Goal: Task Accomplishment & Management: Complete application form

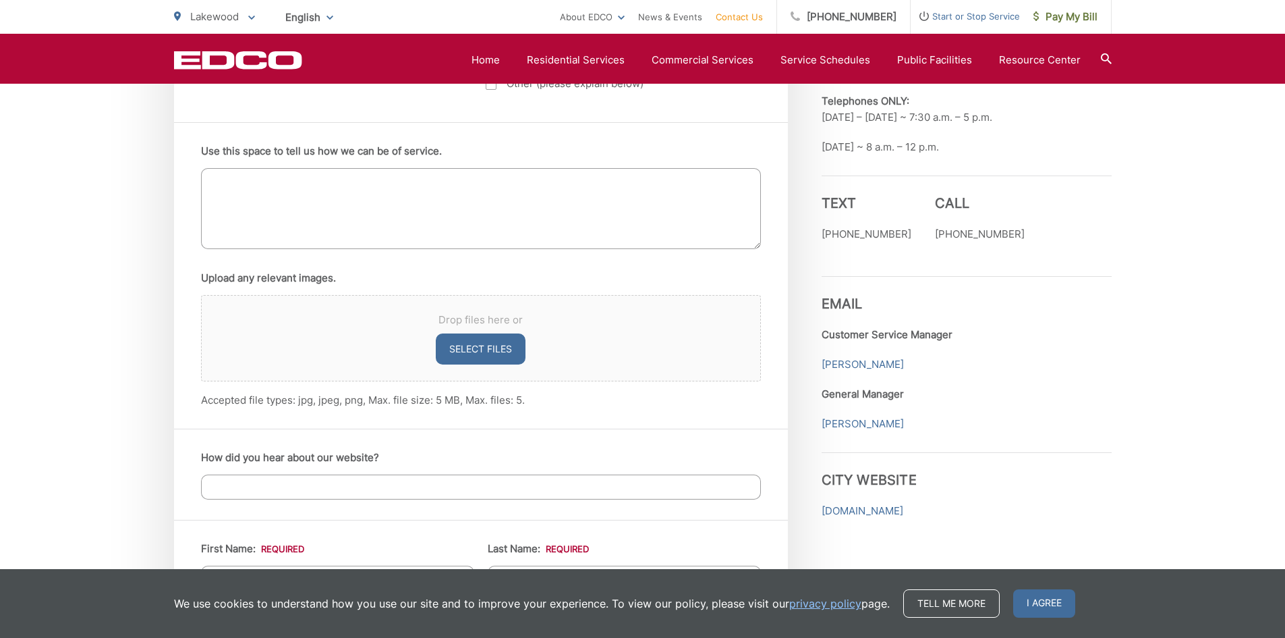
scroll to position [742, 0]
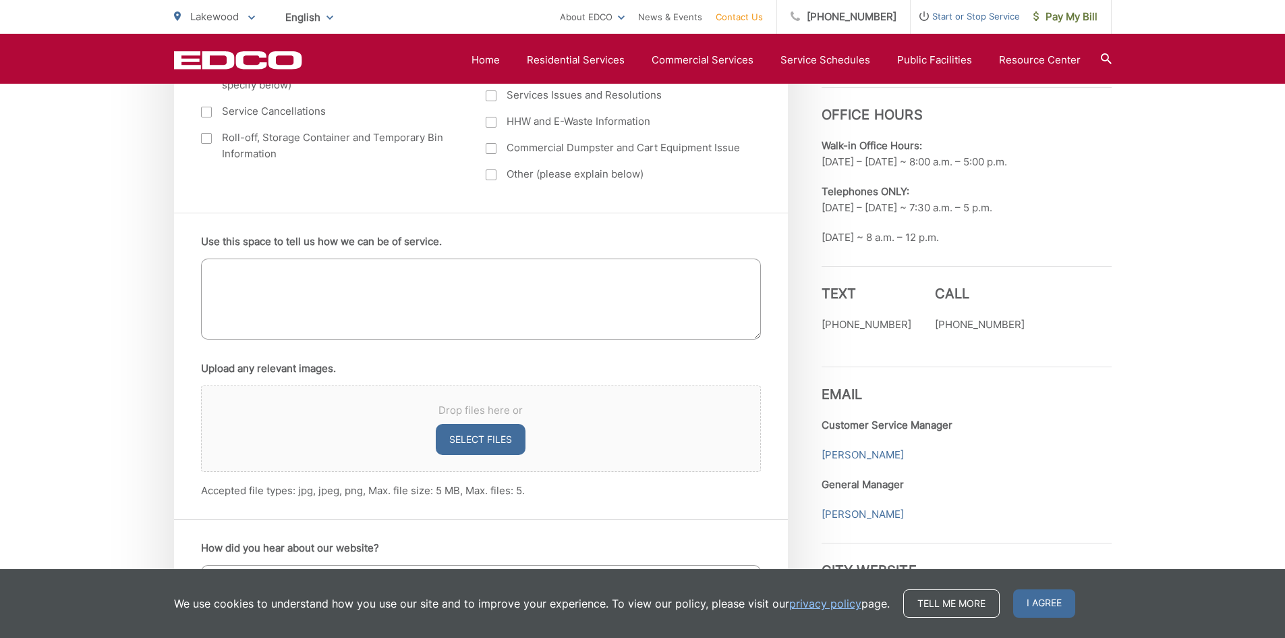
click at [229, 276] on textarea "Use this space to tell us how we can be of service." at bounding box center [481, 298] width 560 height 81
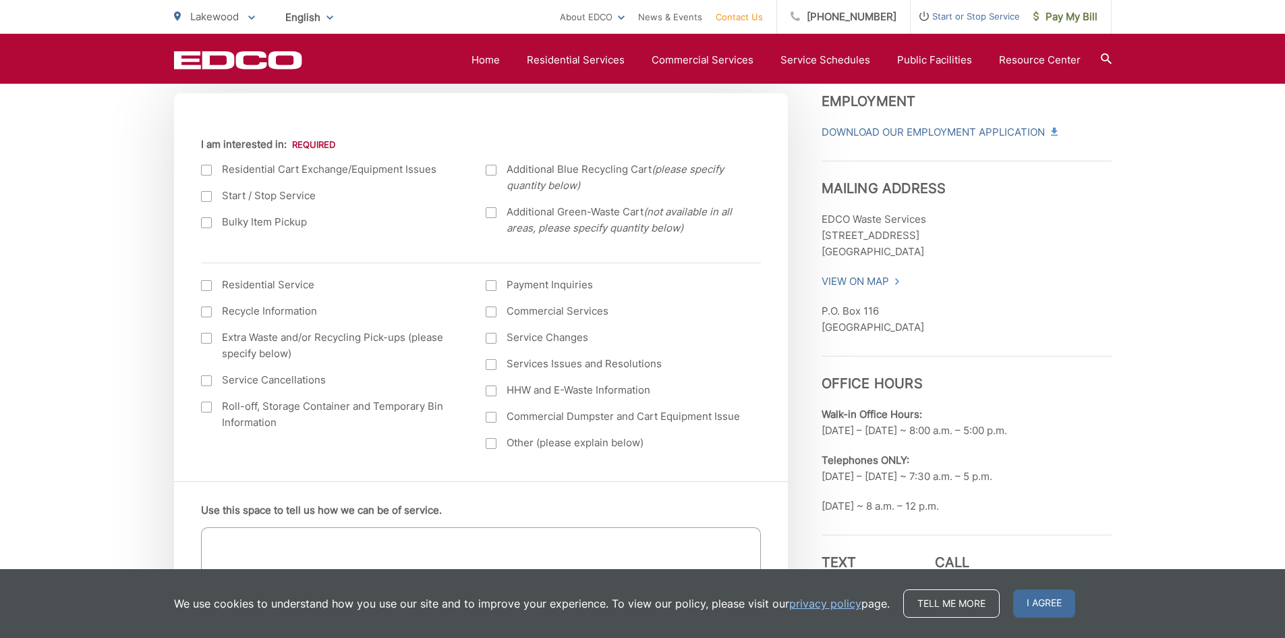
scroll to position [472, 0]
click at [205, 318] on div at bounding box center [206, 313] width 11 height 11
click at [0, 0] on input "Recycle Information" at bounding box center [0, 0] width 0 height 0
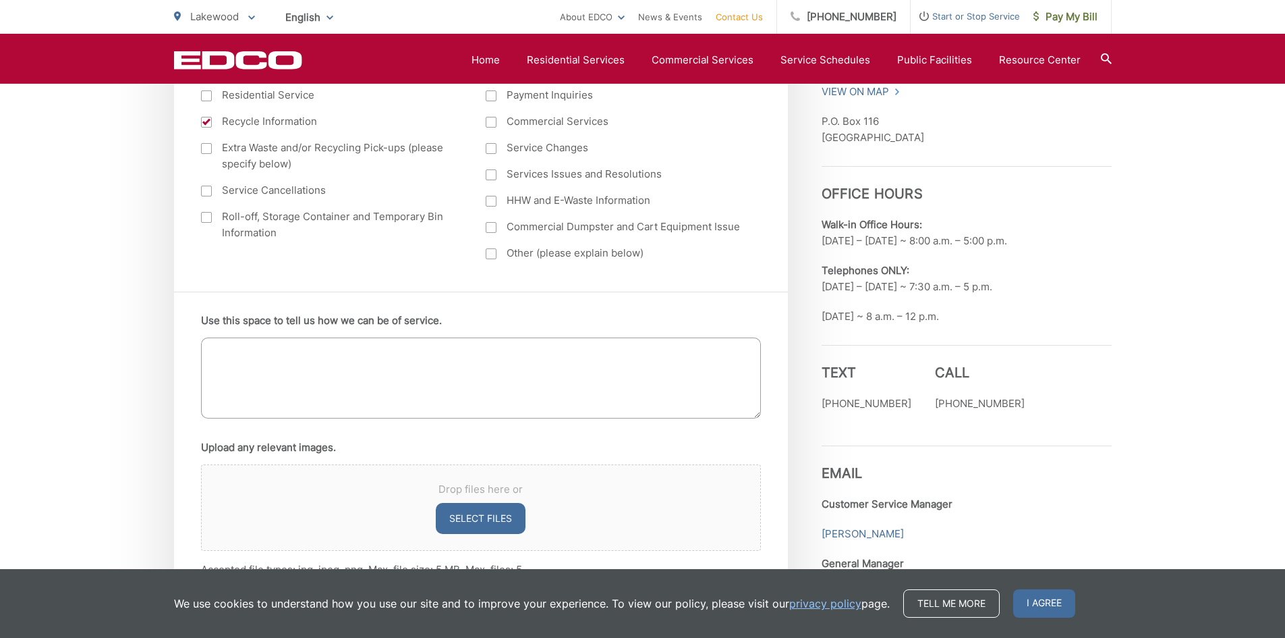
scroll to position [675, 0]
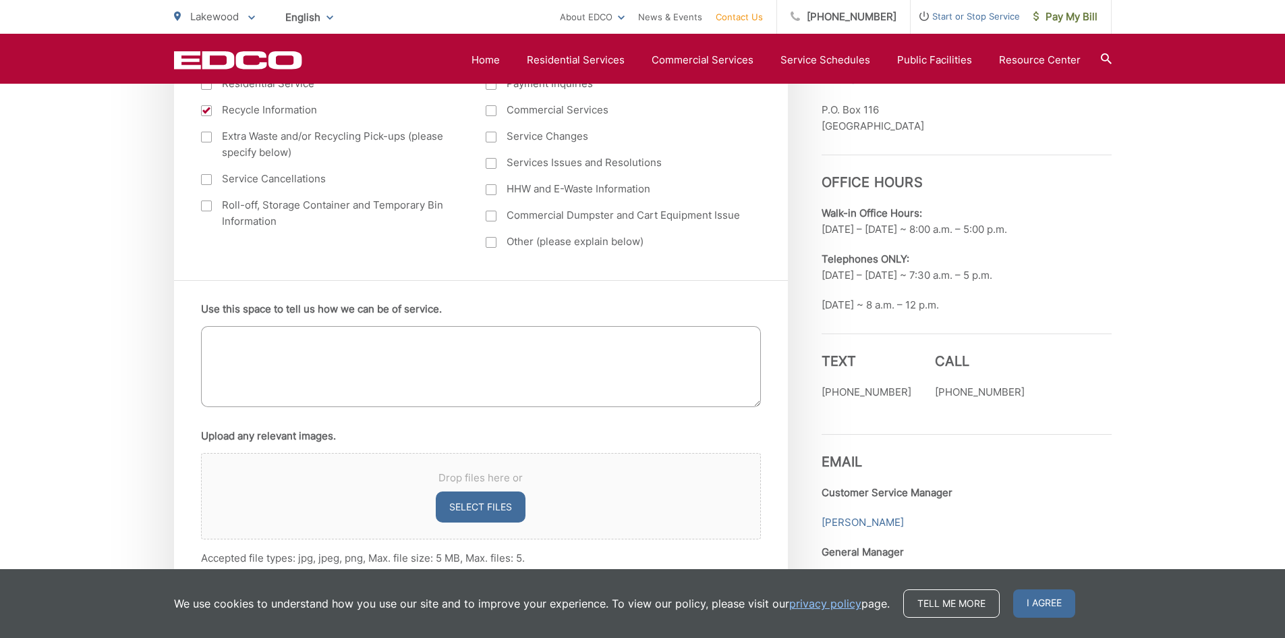
click at [230, 340] on textarea "Use this space to tell us how we can be of service." at bounding box center [481, 366] width 560 height 81
click at [213, 341] on textarea "How can I recycle a queen size memory foam in Lakewood" at bounding box center [481, 366] width 560 height 81
click at [213, 330] on textarea "How can I recycle a queen size memory foam in Lakewood" at bounding box center [481, 366] width 560 height 81
click at [497, 352] on textarea "Hello, How can I recycle a queen size memory foam in Lakewood" at bounding box center [481, 366] width 560 height 81
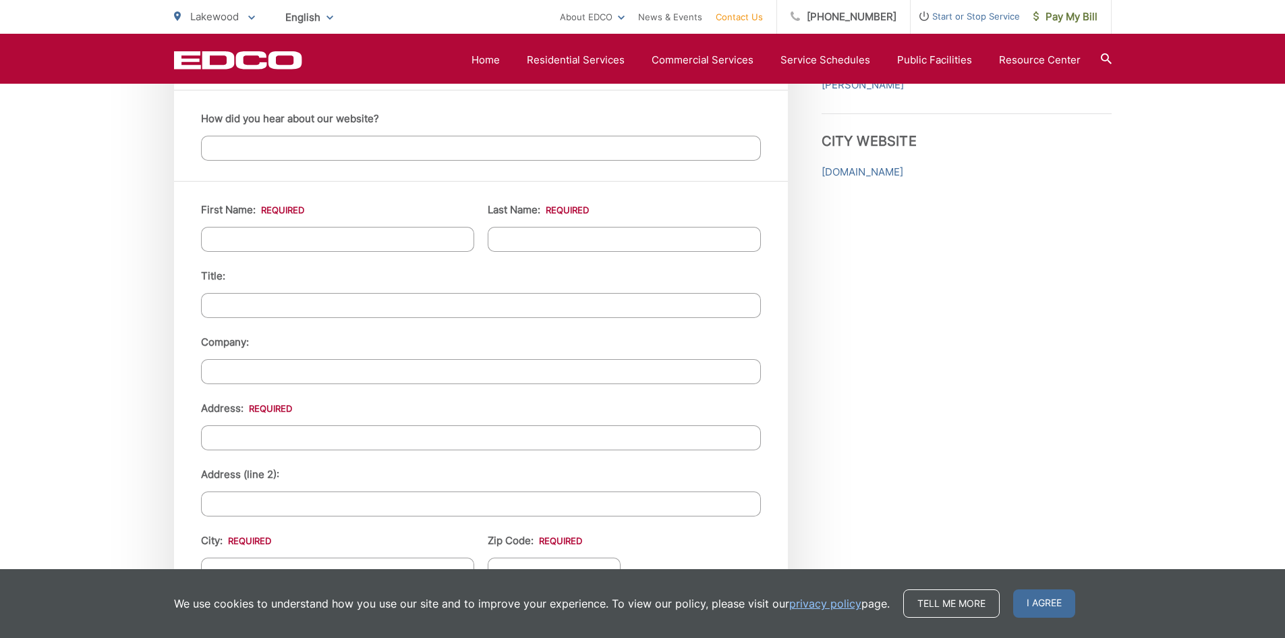
scroll to position [1147, 0]
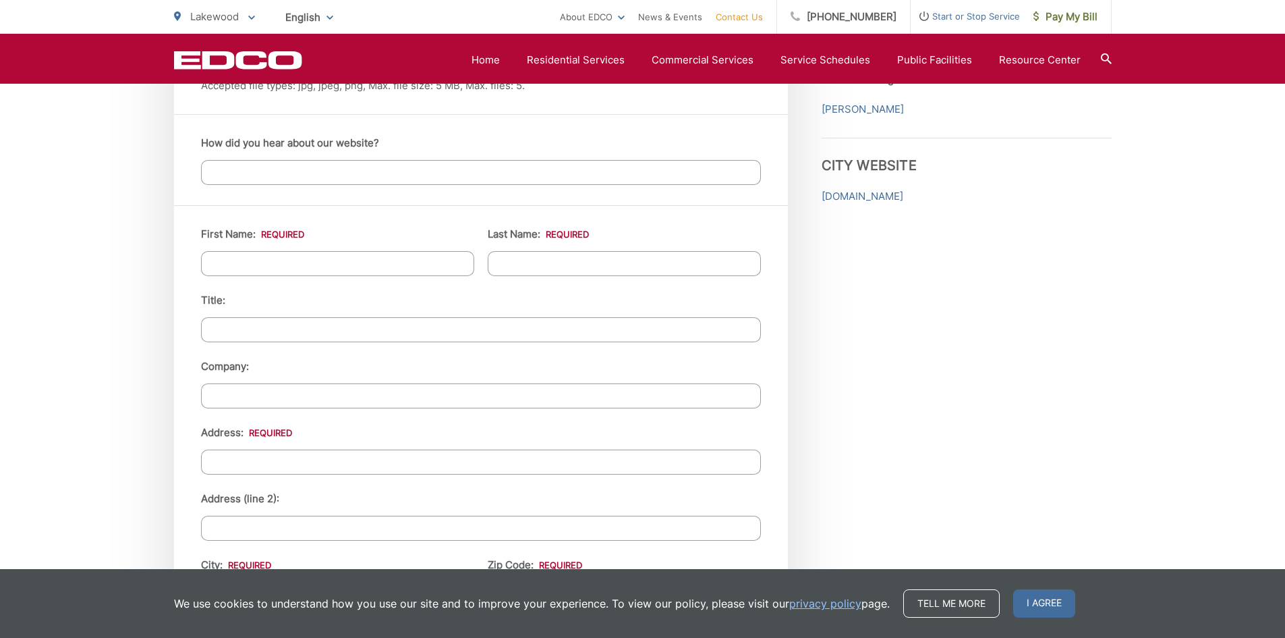
type textarea "Hello, How can I recycle a queen size memory foam in Lakewood? Warmly, Gloria F…"
click at [233, 170] on input "How did you hear about our website?" at bounding box center [481, 172] width 560 height 25
click at [231, 266] on input "First Name: *" at bounding box center [337, 263] width 273 height 25
type input "Gloria"
type input "Fleming"
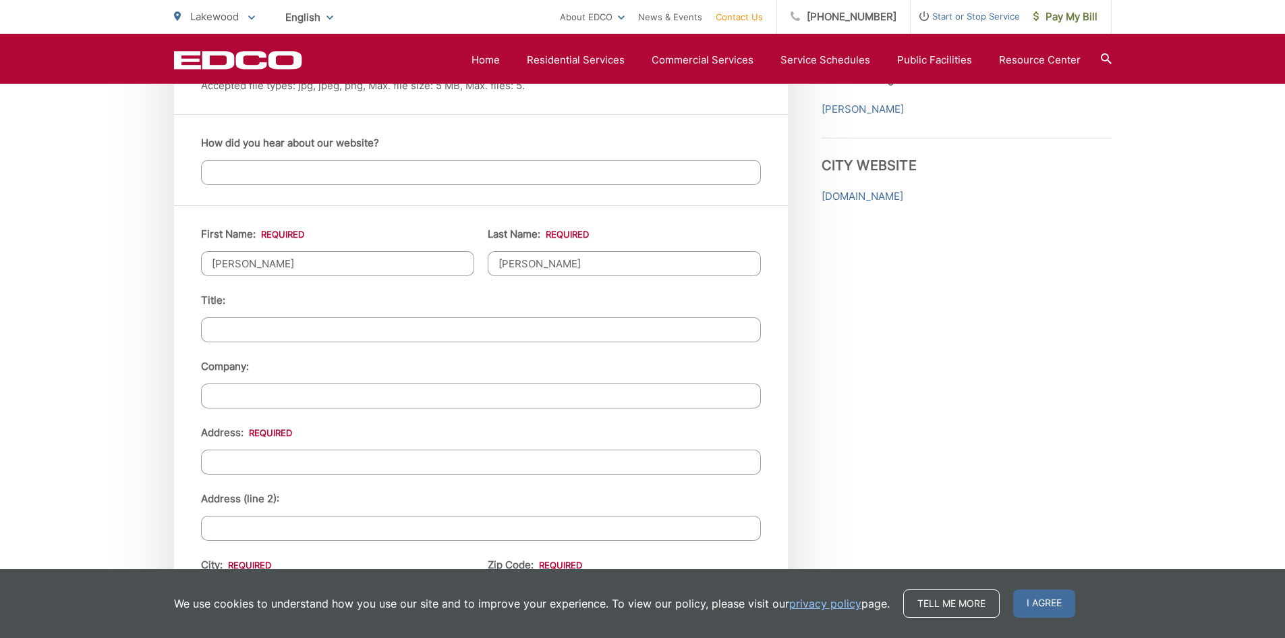
type input "2832 Deerford St"
type input "Lakewood"
type input "90712-3310"
type input "5624280902"
type input "ofleming5@aol.com"
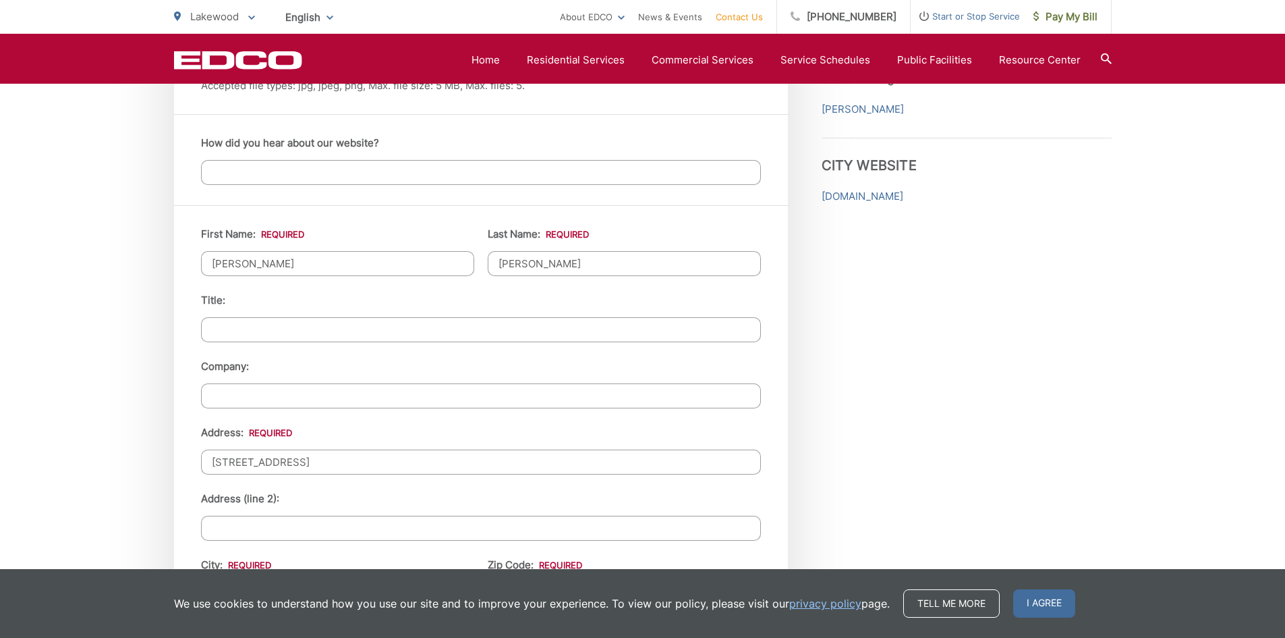
type input "ofleming5@aol.com"
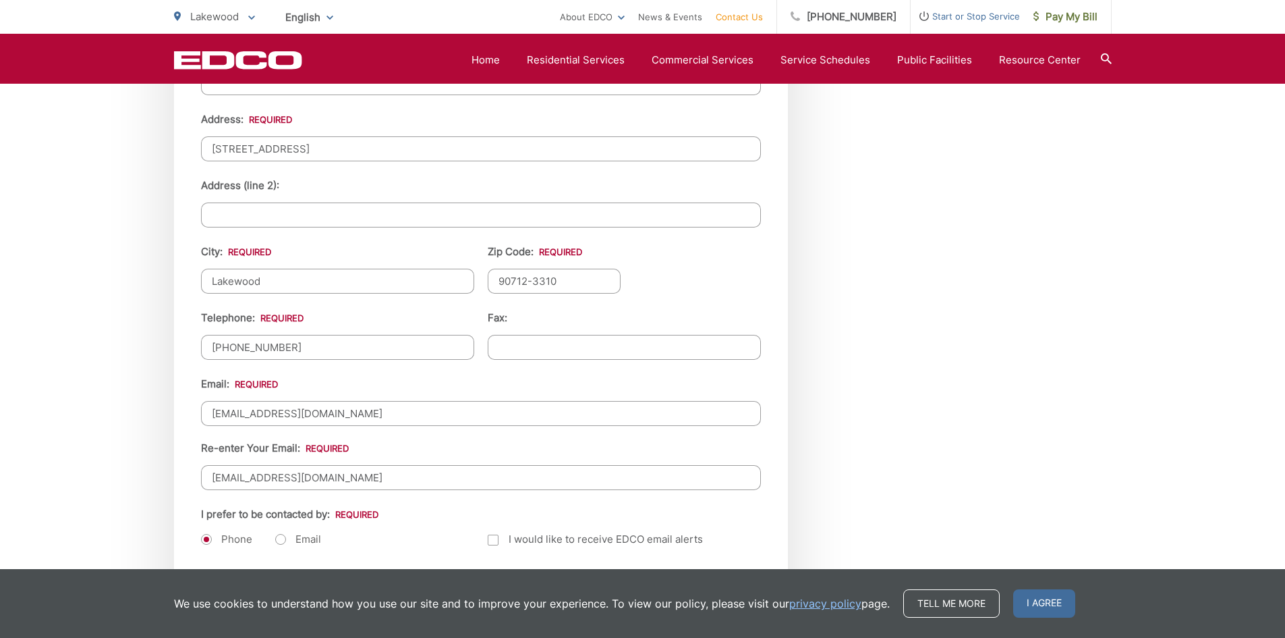
scroll to position [1484, 0]
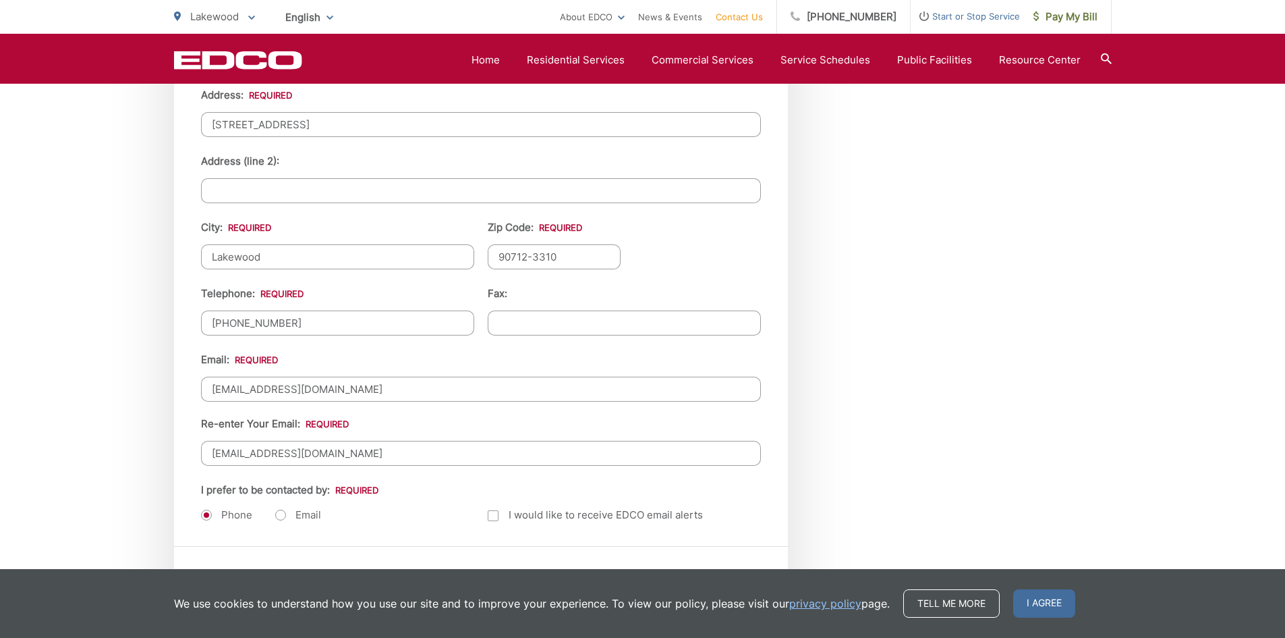
click at [289, 322] on input "(562) 428-0902" at bounding box center [337, 322] width 273 height 25
type input "(562) 221-0155"
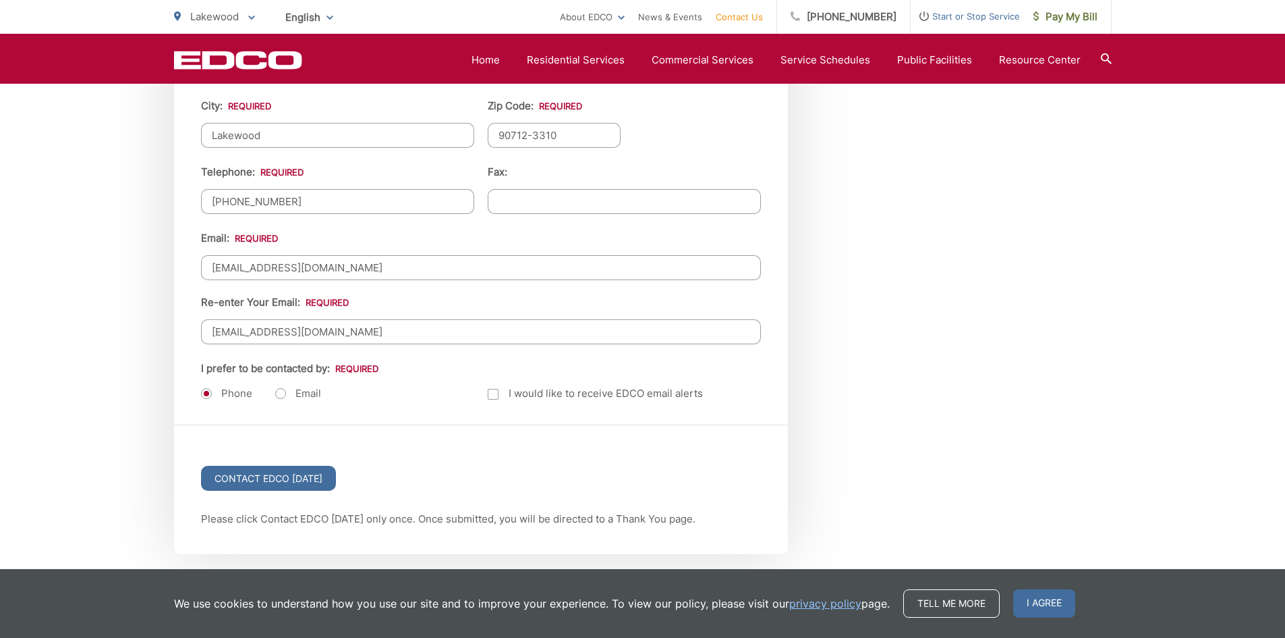
scroll to position [1619, 0]
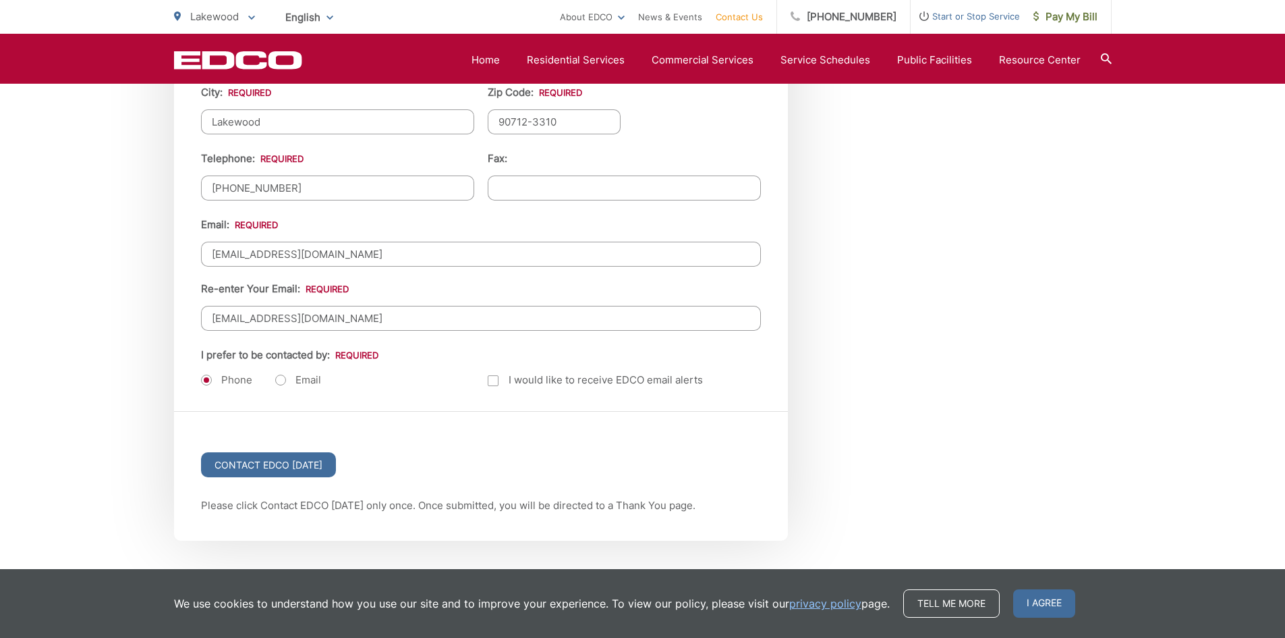
click at [277, 383] on label "Email" at bounding box center [298, 379] width 46 height 13
radio input "true"
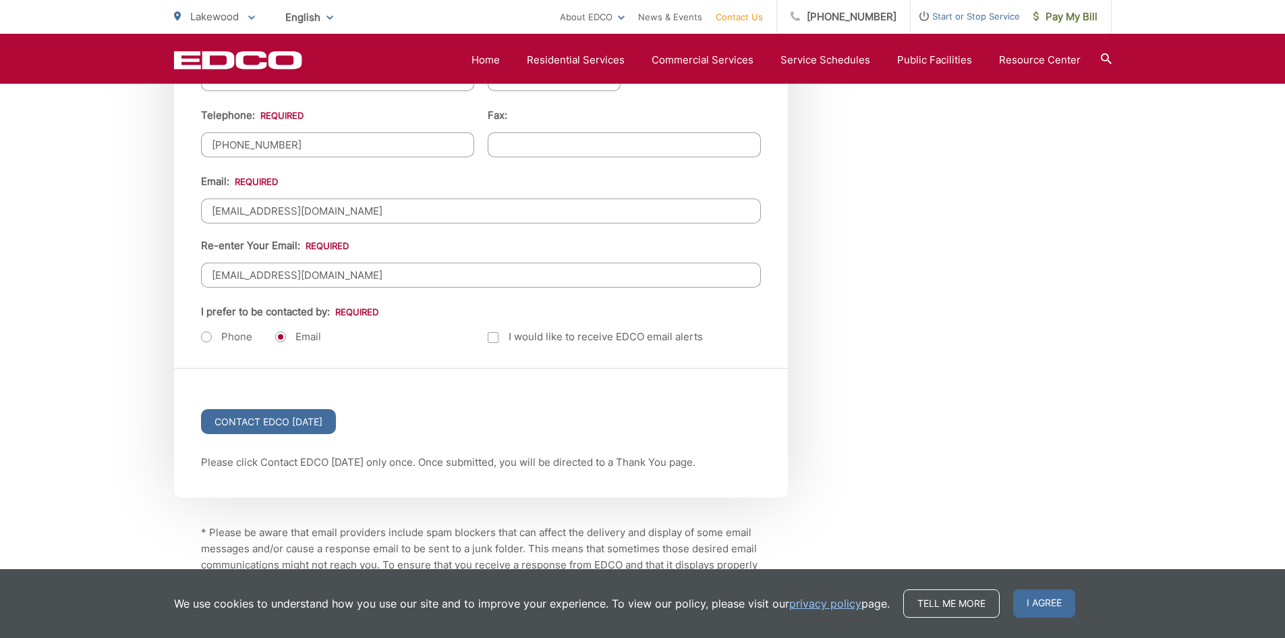
scroll to position [1687, 0]
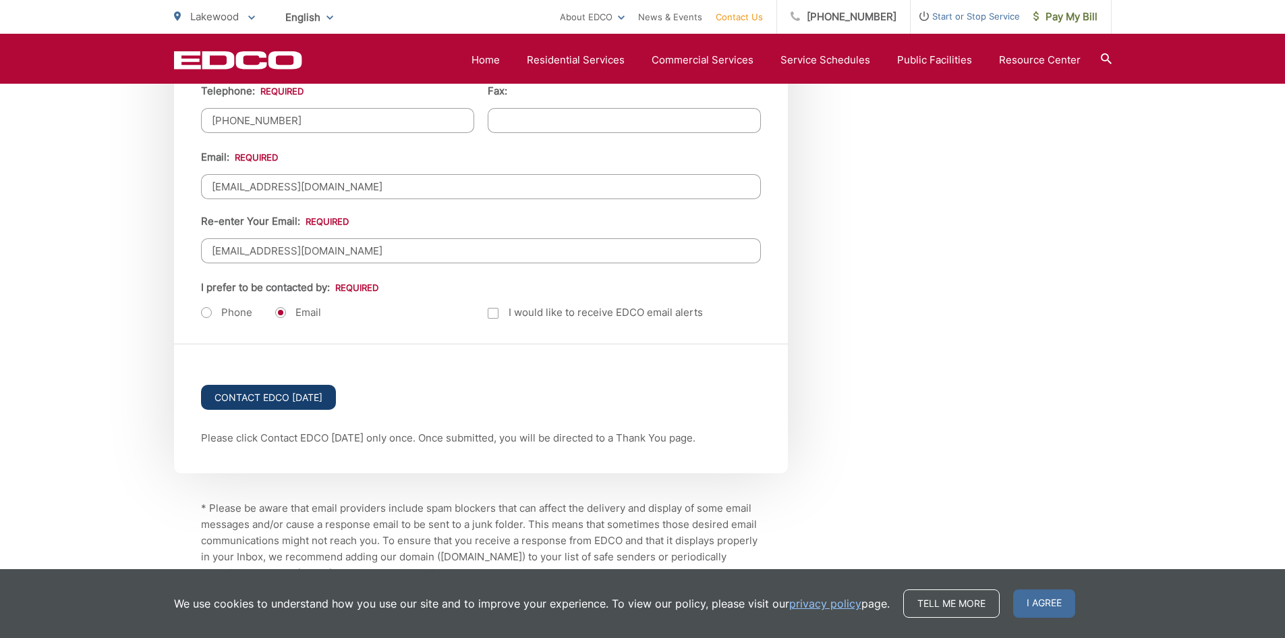
click at [242, 393] on input "Contact EDCO Today" at bounding box center [268, 397] width 135 height 25
